Goal: Find specific page/section: Find specific page/section

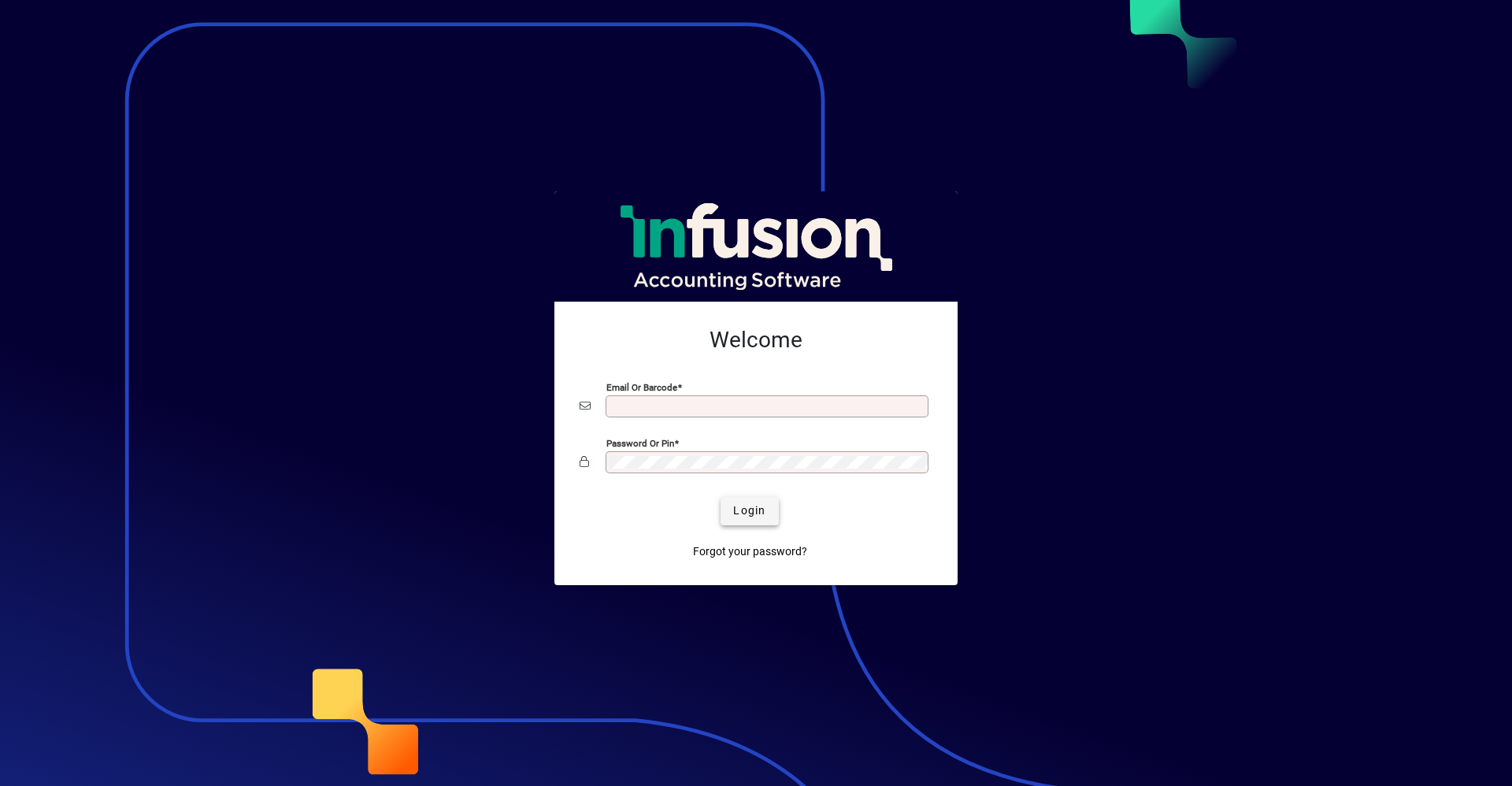
type input "**********"
click at [743, 508] on span "Login" at bounding box center [749, 511] width 32 height 17
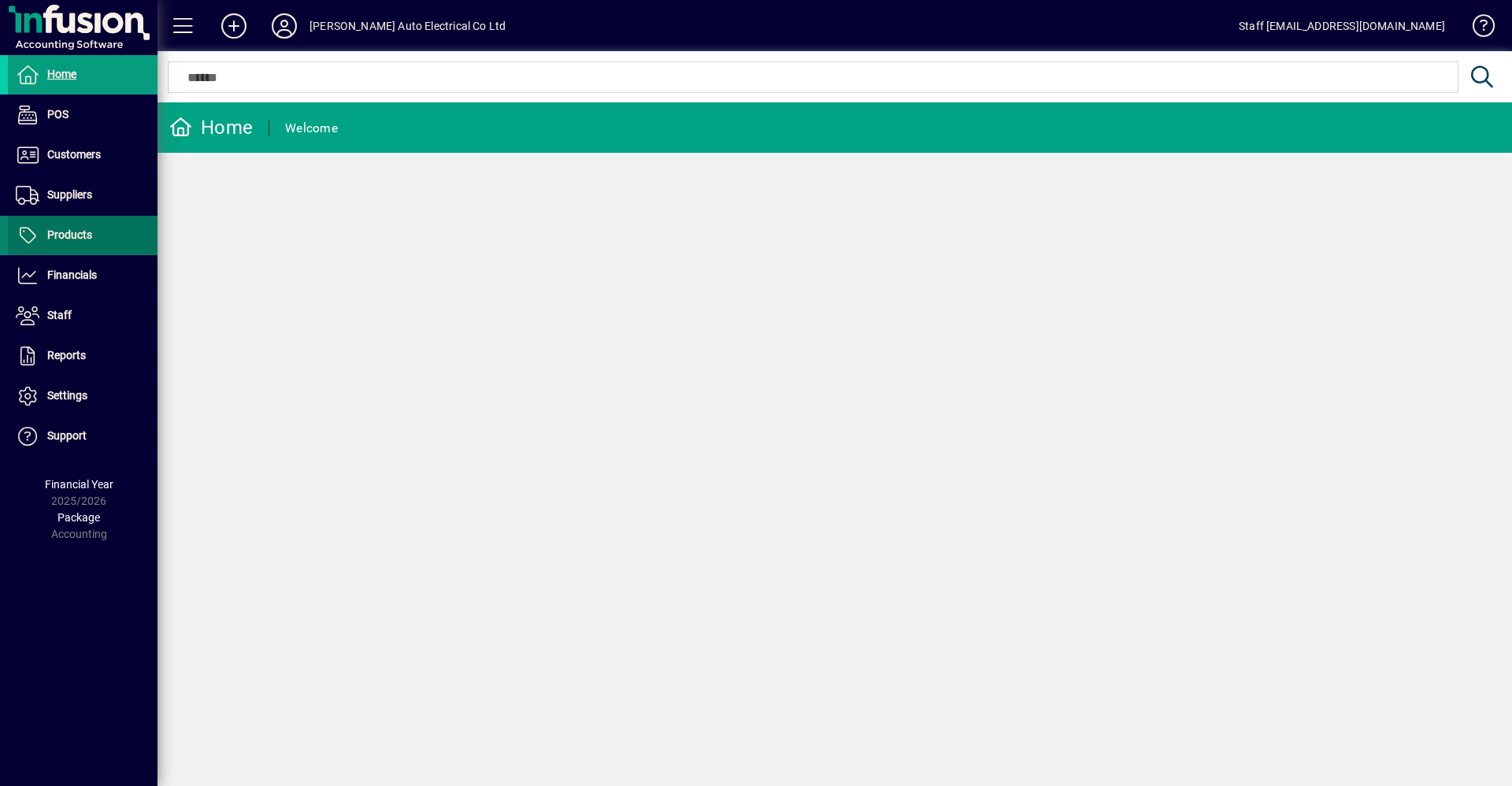
click at [97, 234] on span at bounding box center [82, 235] width 150 height 38
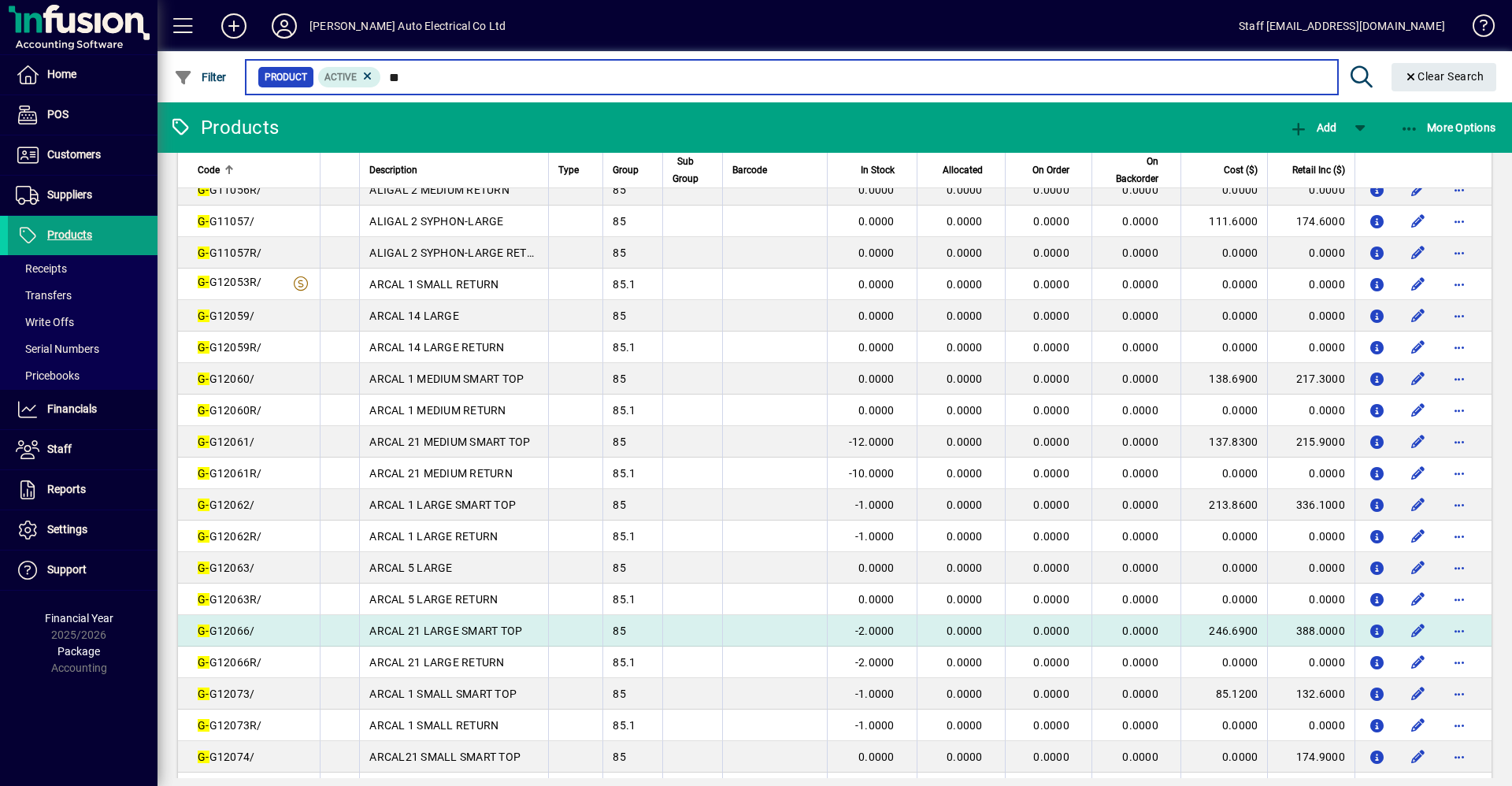
scroll to position [1102, 0]
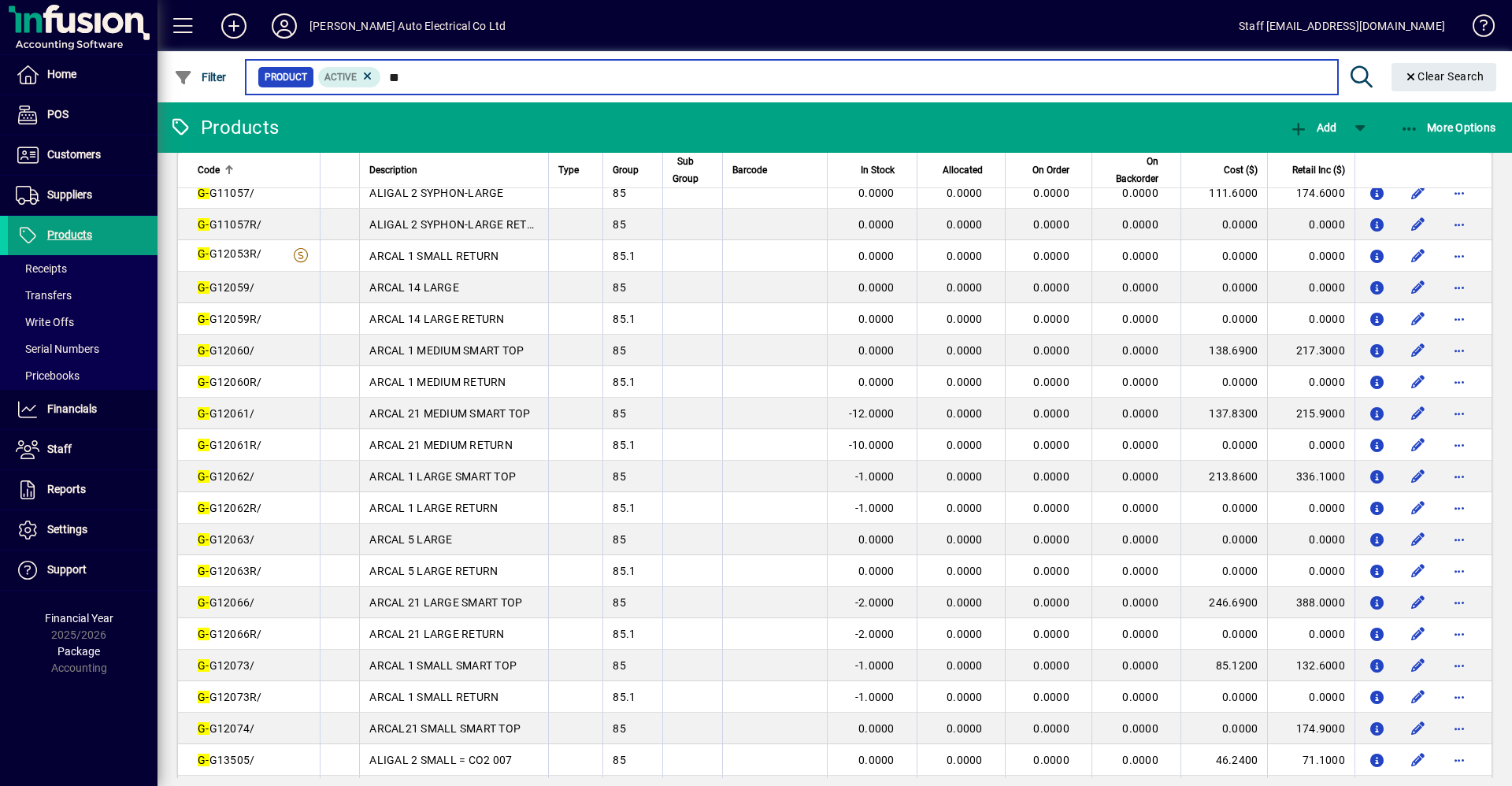
type input "*"
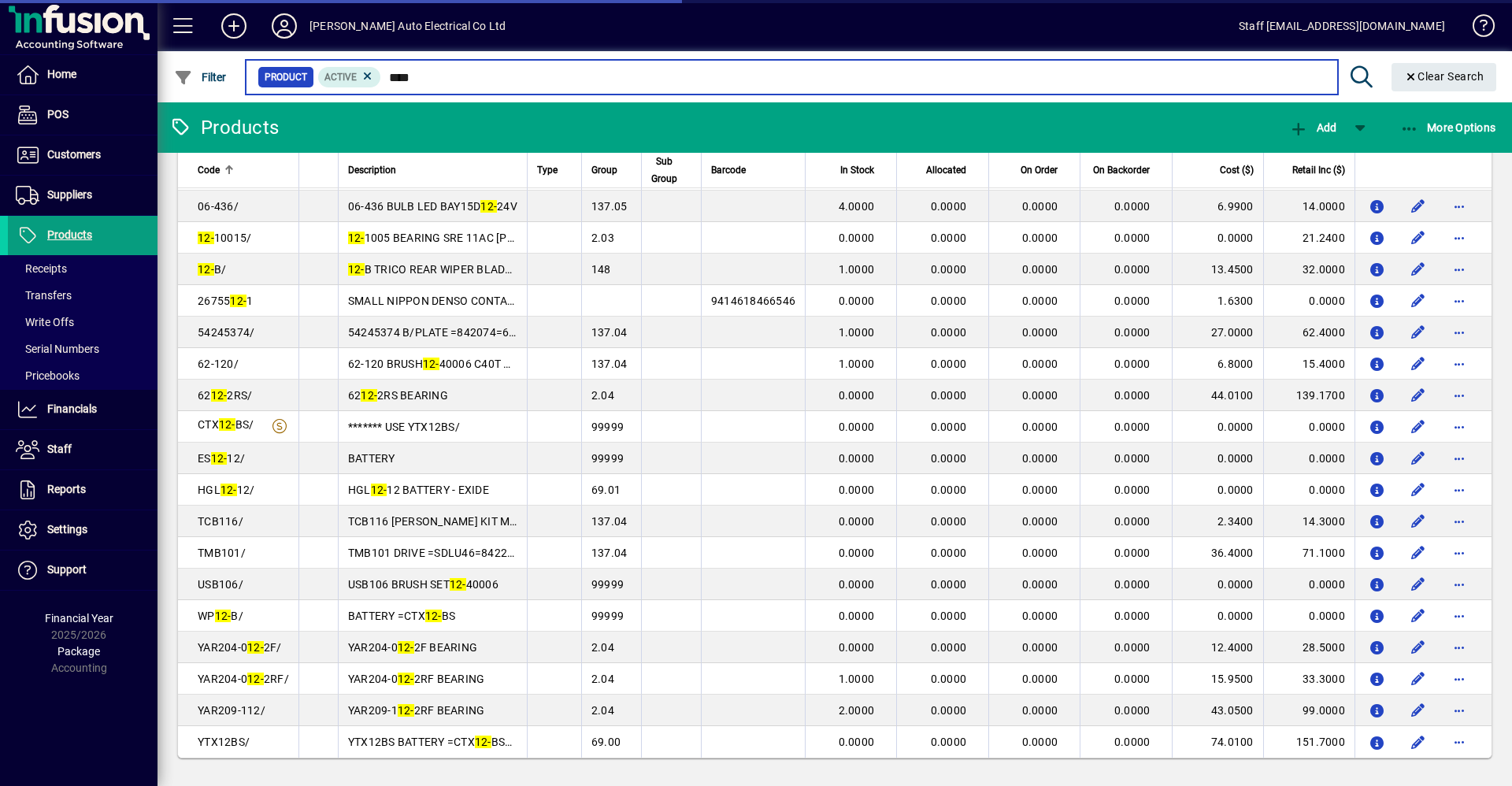
scroll to position [50, 0]
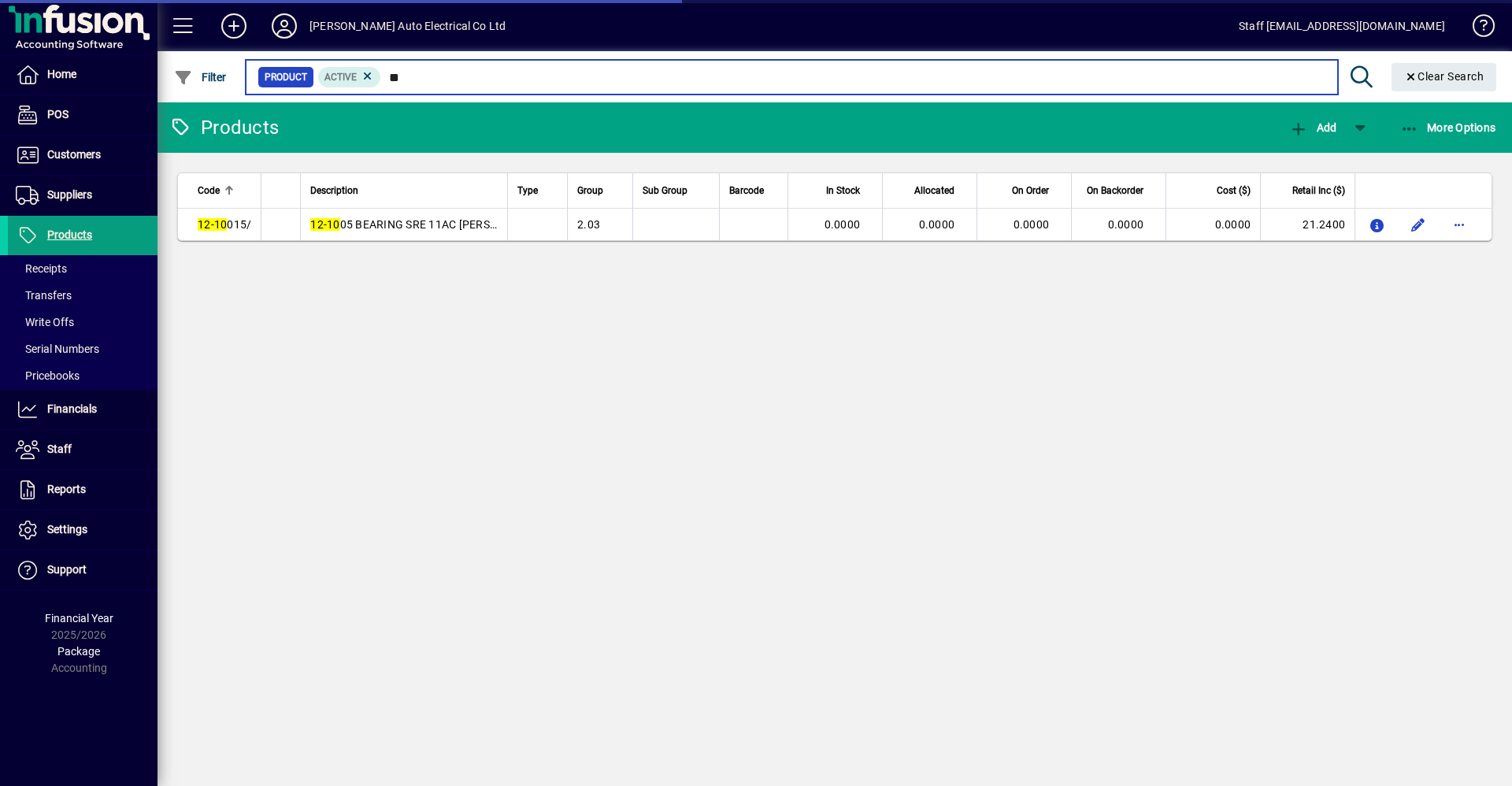
type input "*"
